Goal: Communication & Community: Answer question/provide support

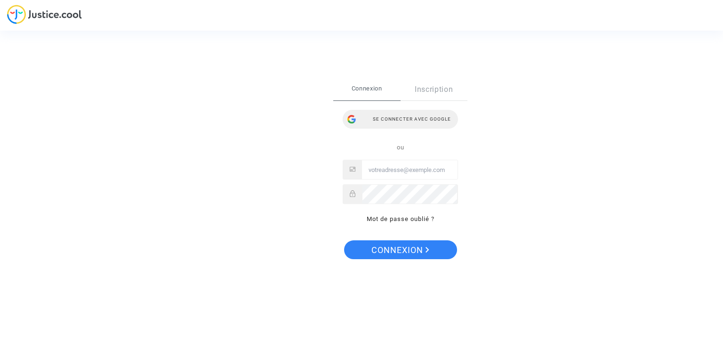
click at [393, 125] on div "Se connecter avec Google" at bounding box center [400, 119] width 115 height 19
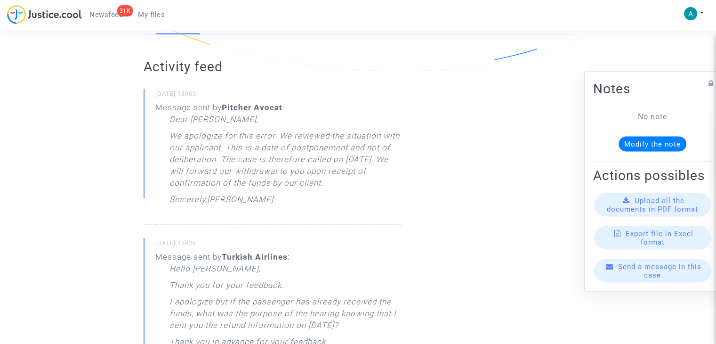
scroll to position [188, 0]
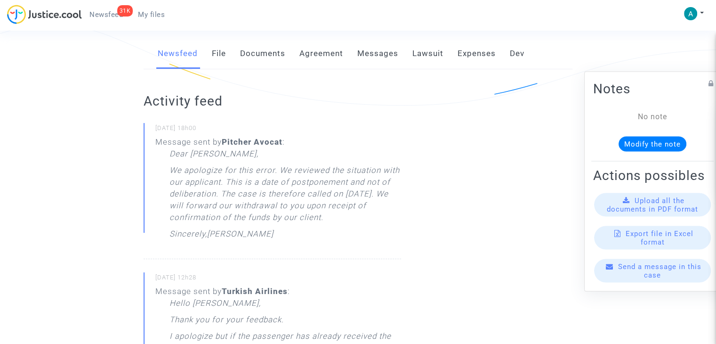
click at [666, 279] on div "Send a message in this case" at bounding box center [652, 271] width 117 height 24
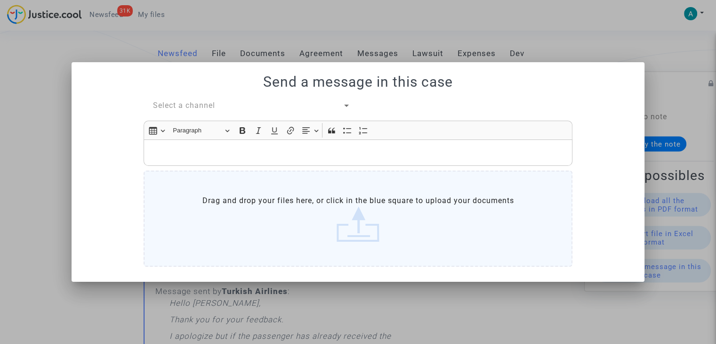
click at [201, 103] on span "Select a channel" at bounding box center [184, 105] width 62 height 9
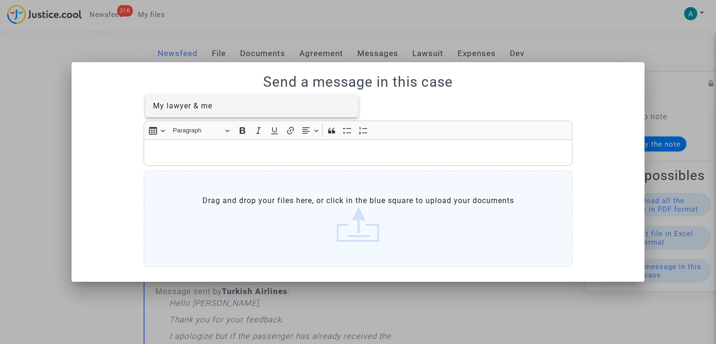
click at [207, 106] on span "My lawyer & me" at bounding box center [182, 105] width 59 height 9
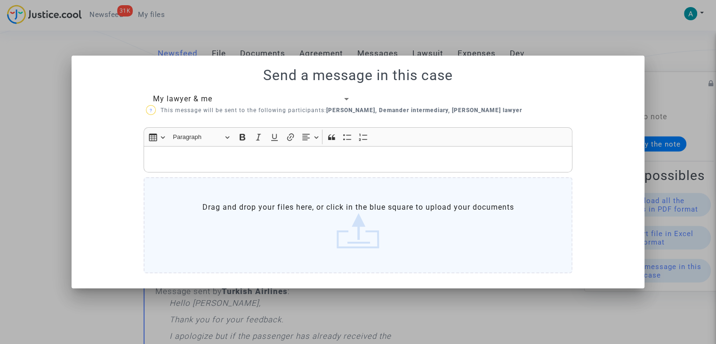
click at [221, 158] on p "Rich Text Editor, main" at bounding box center [358, 159] width 419 height 12
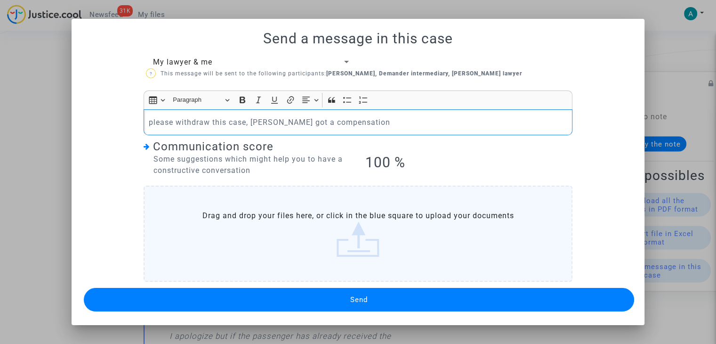
click at [397, 298] on button "Send" at bounding box center [359, 300] width 550 height 24
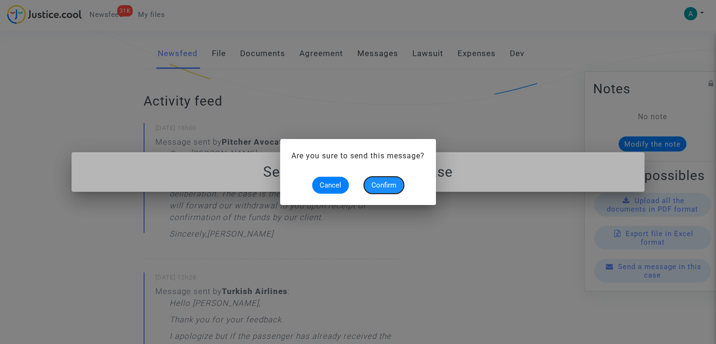
click at [378, 186] on span "Confirm" at bounding box center [383, 185] width 25 height 8
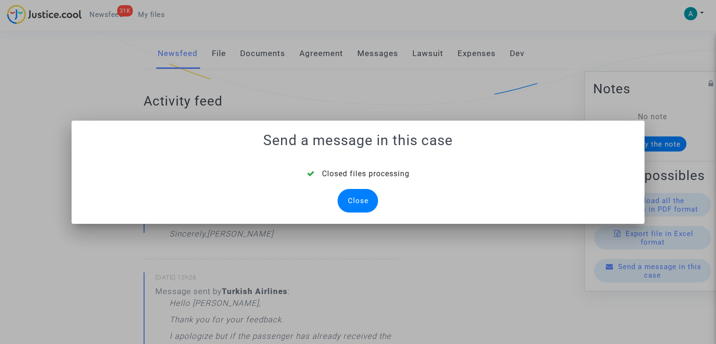
click at [360, 204] on div "Close" at bounding box center [358, 201] width 40 height 24
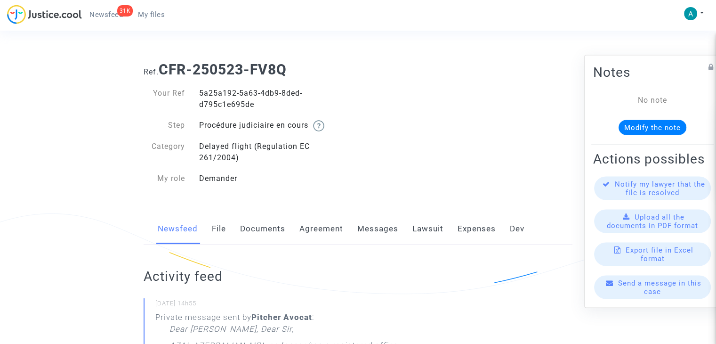
drag, startPoint x: 538, startPoint y: 127, endPoint x: 542, endPoint y: 130, distance: 5.7
click at [538, 127] on div "Ref. CFR-250523-FV8Q Your Ref 5a25a192-5a63-4db9-8ded-d795c1e695de Step Procédu…" at bounding box center [358, 124] width 443 height 140
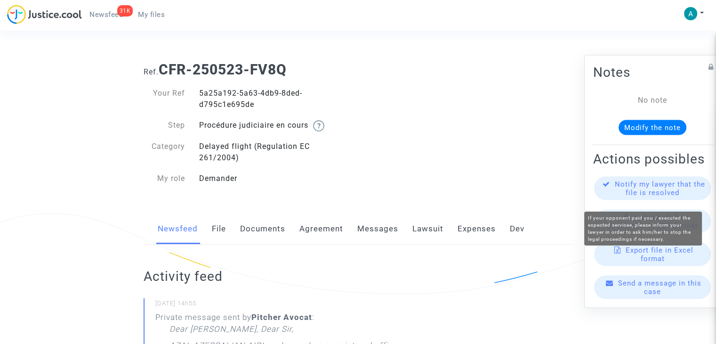
click at [665, 197] on span "Notify my lawyer that the file is resolved" at bounding box center [660, 188] width 90 height 17
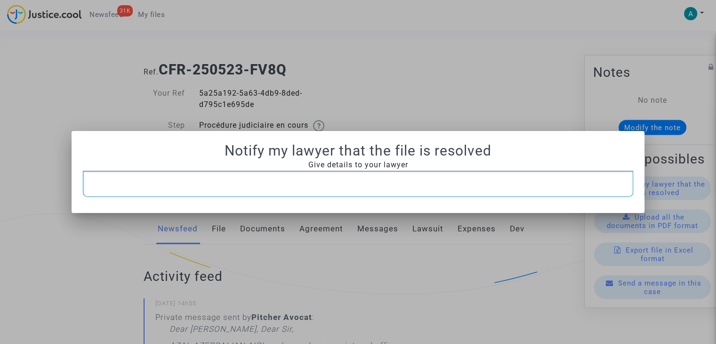
click at [346, 192] on div "Rich Text Editor, main" at bounding box center [358, 184] width 550 height 26
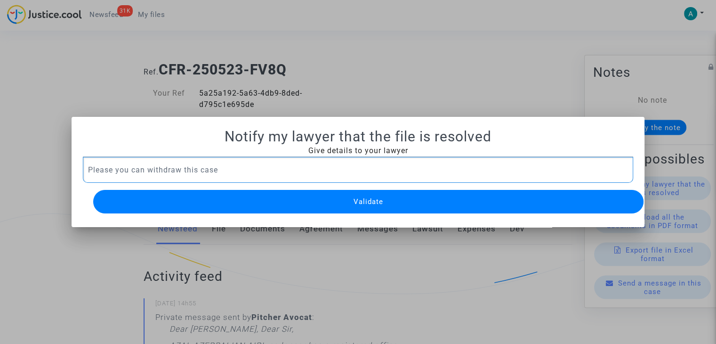
click at [389, 193] on button "Validate" at bounding box center [368, 202] width 550 height 24
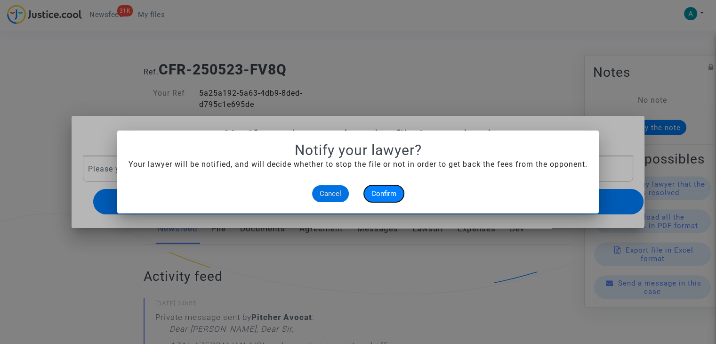
click at [383, 195] on span "Confirm" at bounding box center [383, 193] width 25 height 8
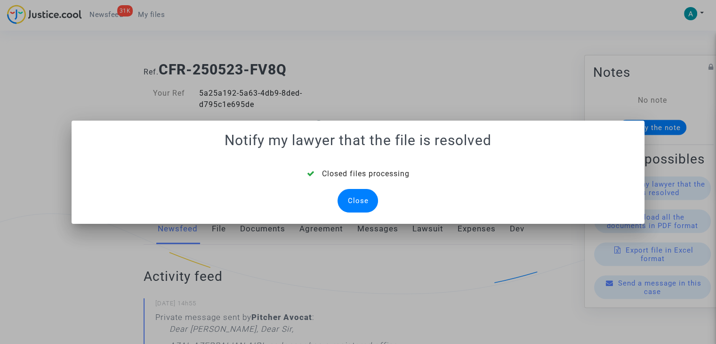
click at [360, 195] on div "Close" at bounding box center [358, 201] width 40 height 24
